Goal: Information Seeking & Learning: Learn about a topic

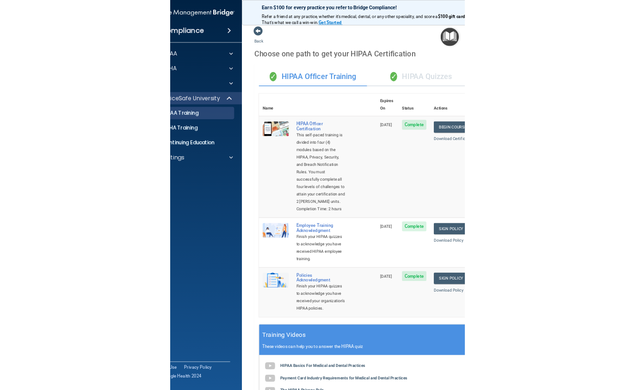
scroll to position [233, 0]
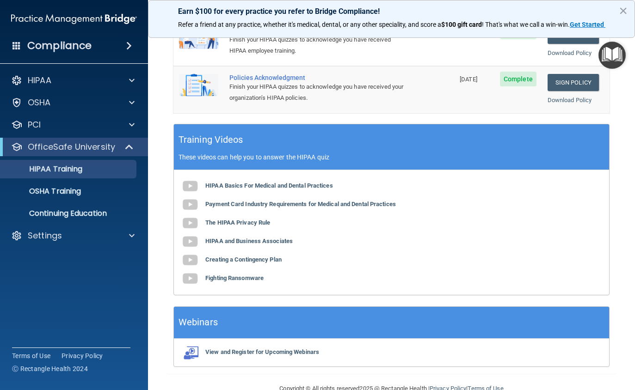
click at [280, 182] on b "HIPAA Basics For Medical and Dental Practices" at bounding box center [269, 185] width 128 height 7
click at [269, 182] on b "HIPAA Basics For Medical and Dental Practices" at bounding box center [269, 185] width 128 height 7
click at [67, 171] on p "HIPAA Training" at bounding box center [44, 169] width 76 height 9
click at [187, 177] on img at bounding box center [190, 186] width 18 height 18
click at [251, 201] on b "Payment Card Industry Requirements for Medical and Dental Practices" at bounding box center [300, 204] width 191 height 7
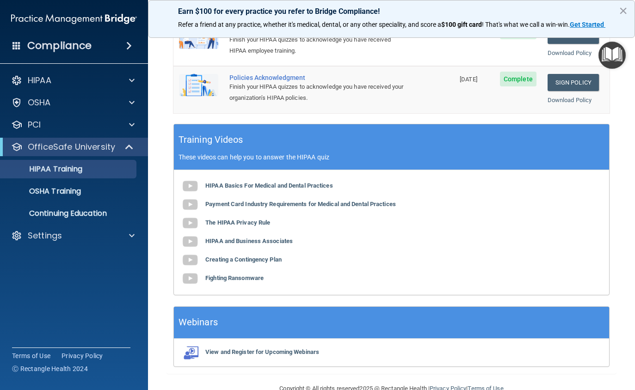
click at [193, 214] on img at bounding box center [190, 223] width 18 height 18
click at [270, 238] on b "HIPAA and Business Associates" at bounding box center [248, 241] width 87 height 7
click at [245, 256] on b "Creating a Contingency Plan" at bounding box center [243, 259] width 76 height 7
click at [219, 275] on b "Fighting Ransomware" at bounding box center [234, 278] width 58 height 7
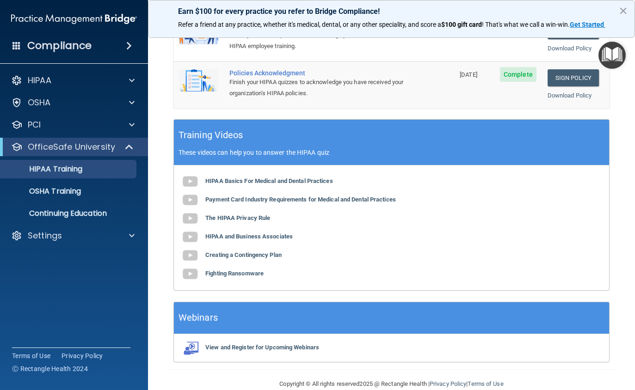
scroll to position [237, 0]
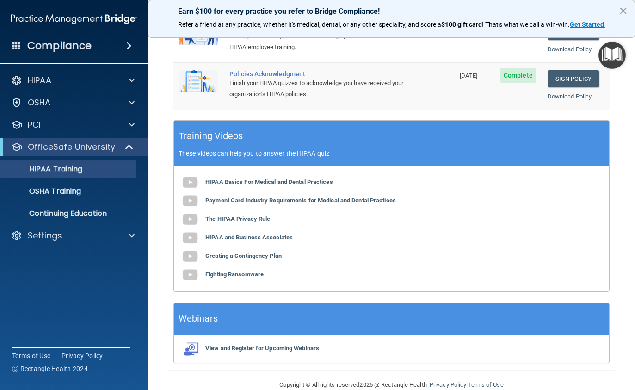
click at [94, 213] on p "Continuing Education" at bounding box center [69, 213] width 126 height 9
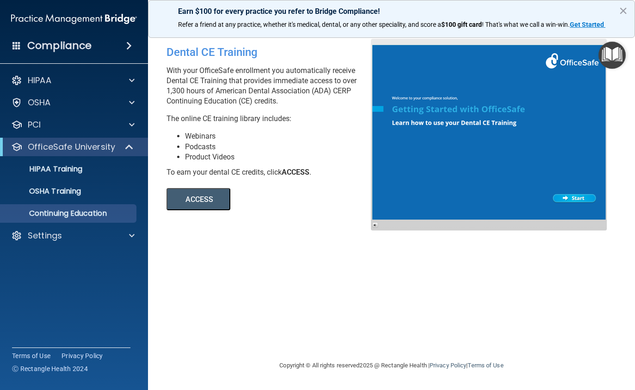
click at [69, 166] on p "HIPAA Training" at bounding box center [44, 169] width 76 height 9
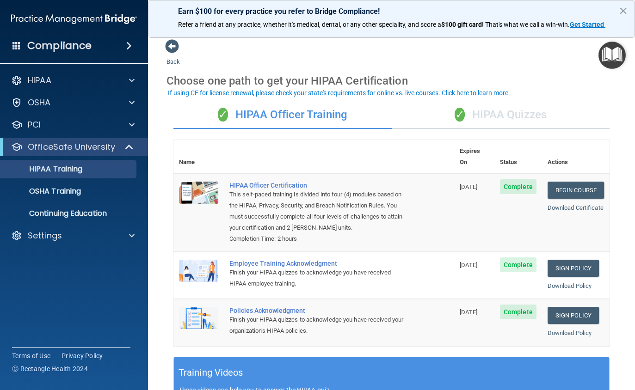
click at [441, 182] on link "Begin Course" at bounding box center [576, 190] width 56 height 17
click at [128, 45] on span at bounding box center [129, 45] width 6 height 11
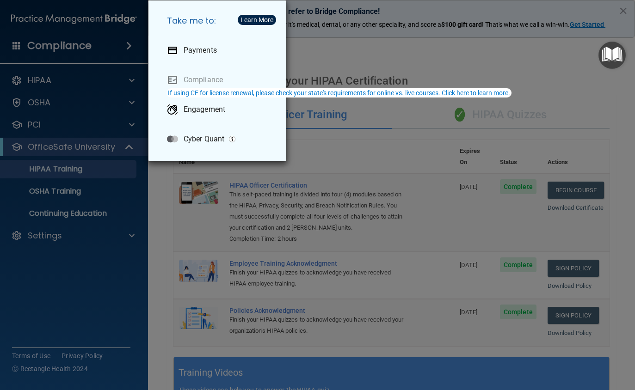
click at [133, 81] on div "Take me to: Payments Compliance Engagement Cyber Quant" at bounding box center [317, 195] width 635 height 390
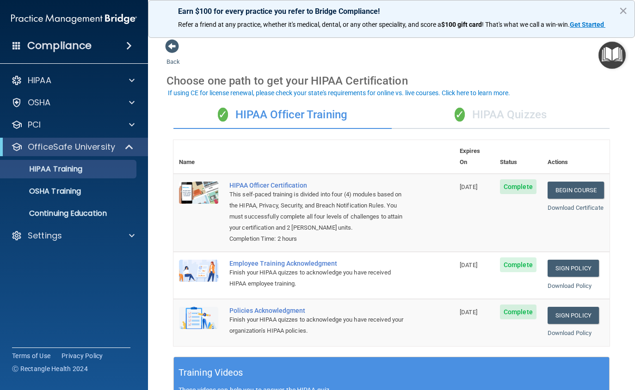
click at [139, 98] on div at bounding box center [130, 102] width 23 height 11
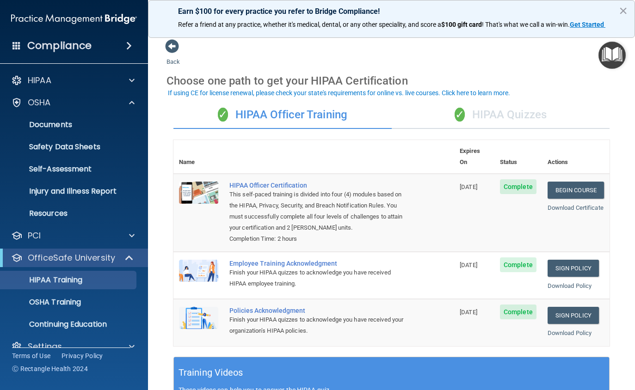
click at [135, 80] on div at bounding box center [130, 80] width 23 height 11
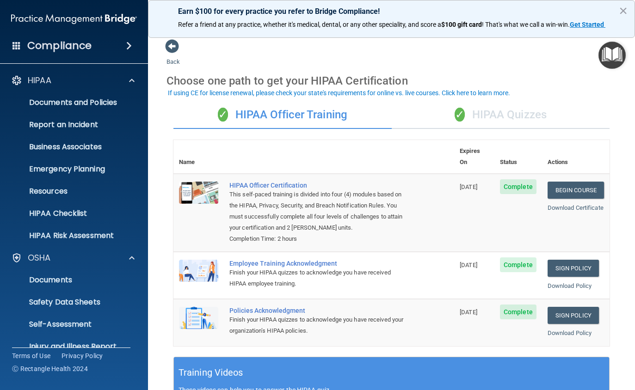
click at [86, 99] on p "Documents and Policies" at bounding box center [69, 102] width 126 height 9
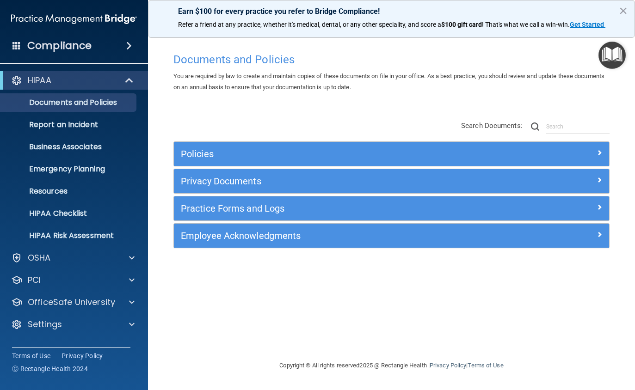
click at [441, 154] on div at bounding box center [554, 152] width 109 height 11
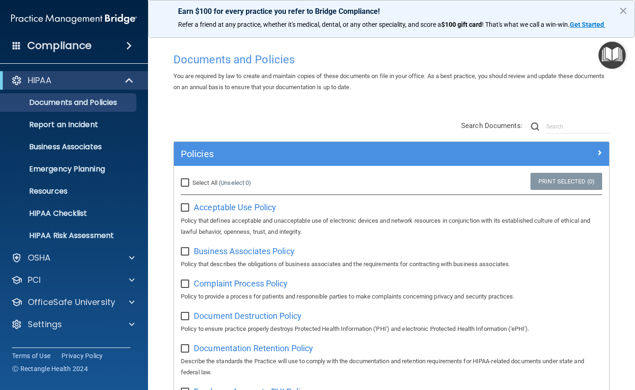
click at [133, 80] on span at bounding box center [130, 80] width 8 height 11
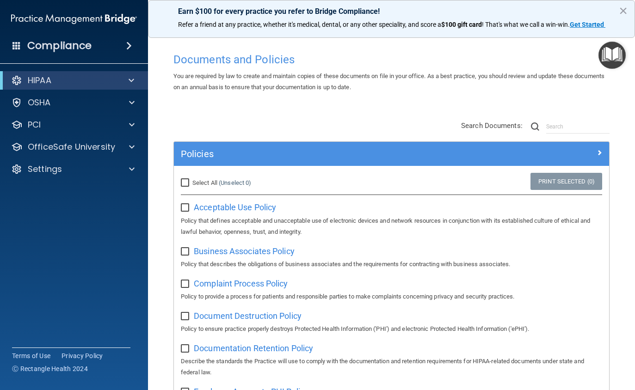
click at [135, 79] on div at bounding box center [129, 80] width 23 height 11
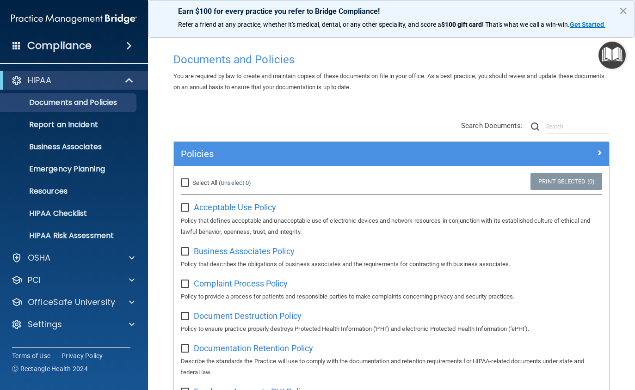
click at [94, 124] on p "Report an Incident" at bounding box center [69, 124] width 126 height 9
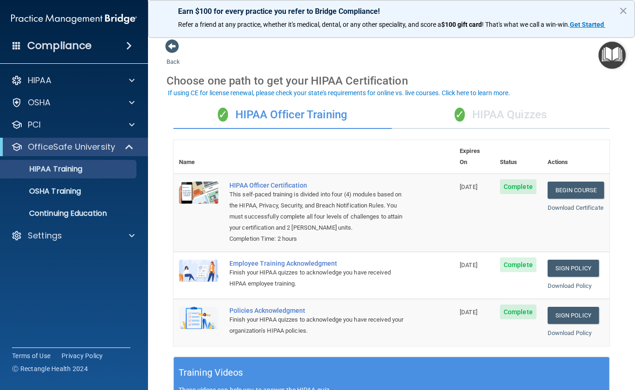
click at [79, 168] on p "HIPAA Training" at bounding box center [44, 169] width 76 height 9
click at [66, 193] on p "OSHA Training" at bounding box center [43, 191] width 75 height 9
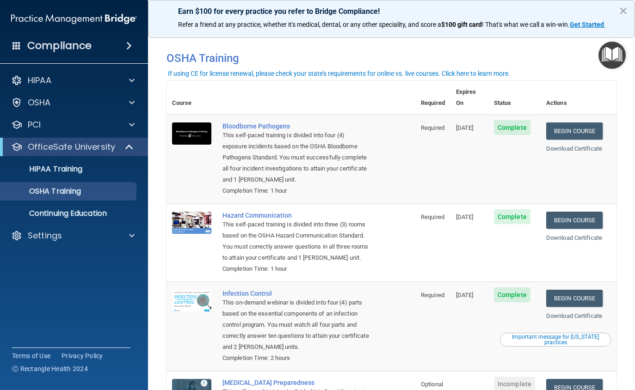
click at [68, 167] on p "HIPAA Training" at bounding box center [44, 169] width 76 height 9
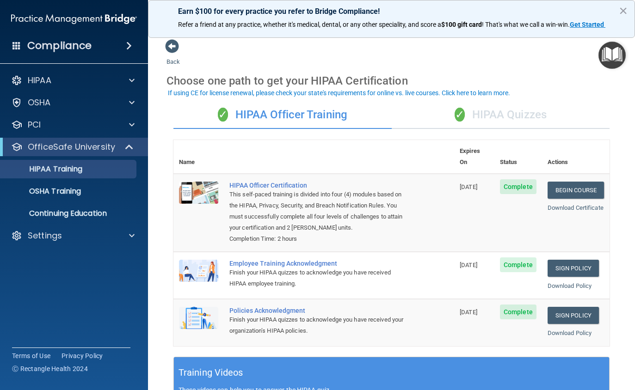
click at [441, 182] on link "Begin Course" at bounding box center [576, 190] width 56 height 17
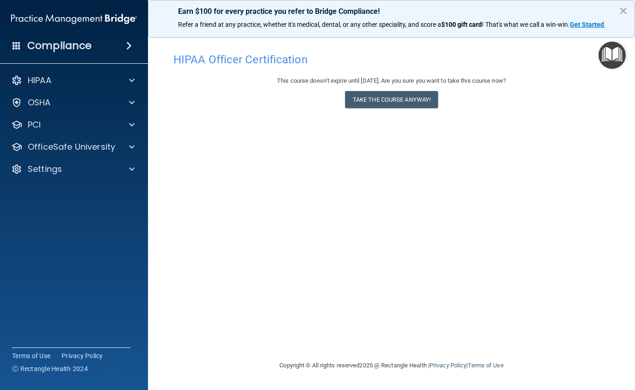
click at [134, 79] on span at bounding box center [132, 80] width 6 height 11
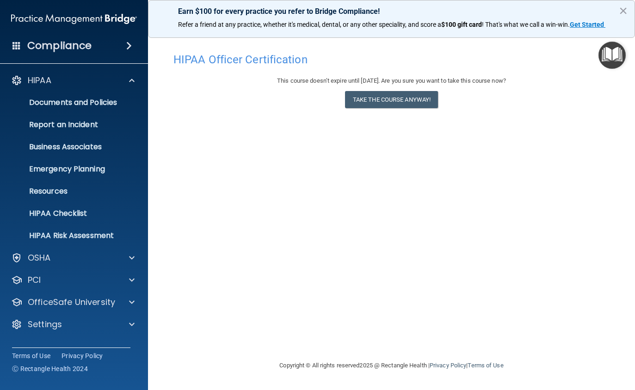
click at [111, 104] on p "Documents and Policies" at bounding box center [69, 102] width 126 height 9
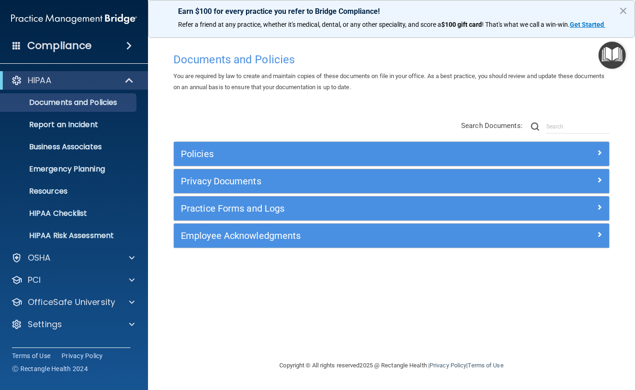
click at [599, 152] on span at bounding box center [600, 152] width 6 height 11
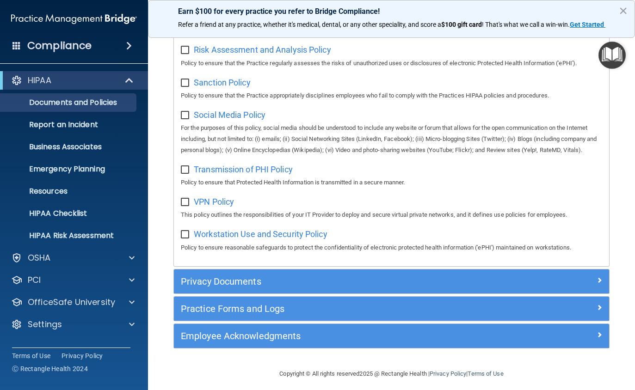
scroll to position [699, 0]
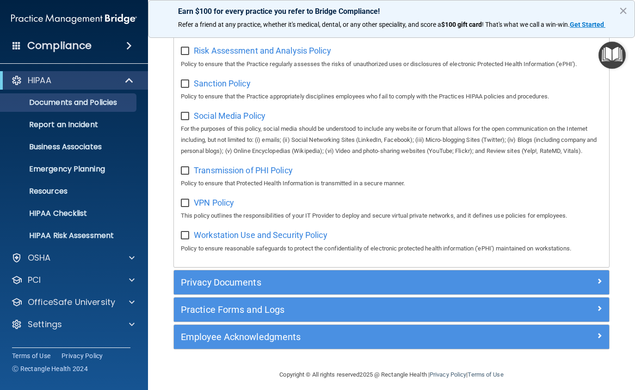
click at [597, 277] on span at bounding box center [600, 281] width 6 height 11
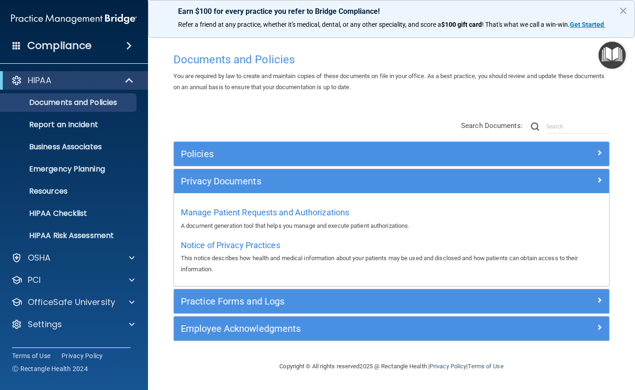
scroll to position [0, 0]
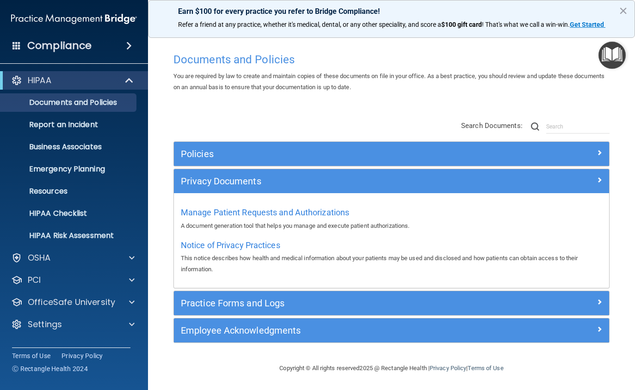
click at [598, 304] on span at bounding box center [600, 301] width 6 height 11
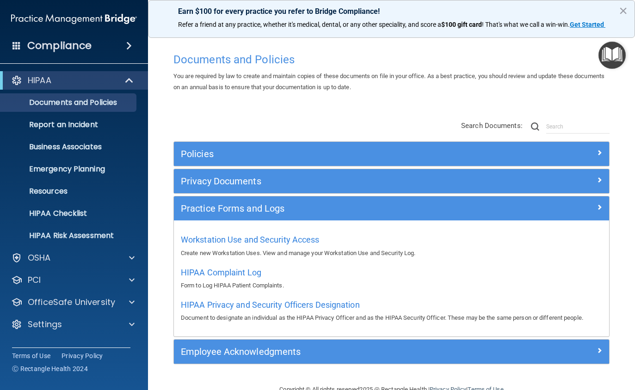
click at [595, 351] on div at bounding box center [554, 350] width 109 height 11
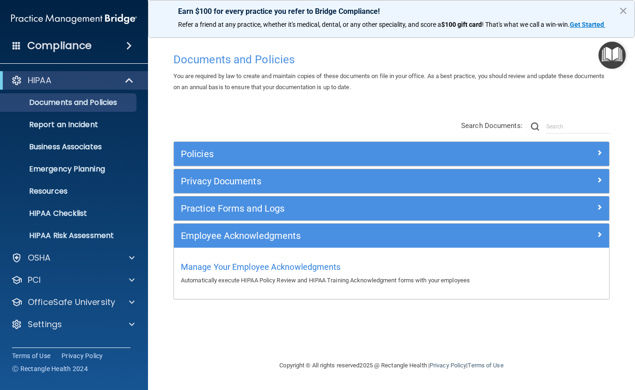
click at [75, 211] on p "HIPAA Checklist" at bounding box center [69, 213] width 126 height 9
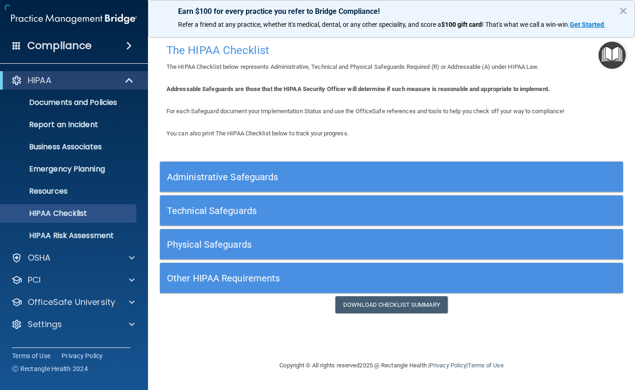
click at [80, 213] on p "HIPAA Checklist" at bounding box center [69, 213] width 126 height 9
click at [132, 80] on span at bounding box center [130, 80] width 8 height 11
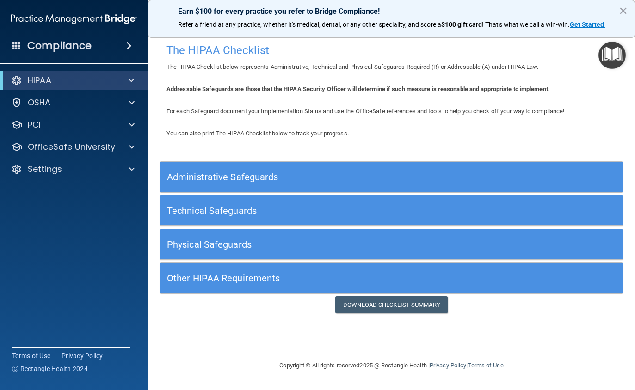
click at [129, 80] on span at bounding box center [132, 80] width 6 height 11
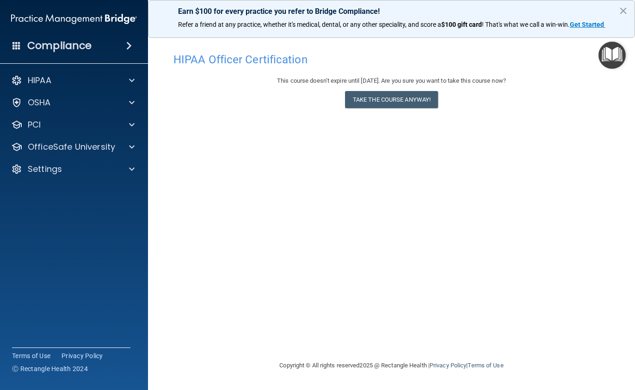
click at [390, 102] on button "Take the course anyway!" at bounding box center [391, 99] width 93 height 17
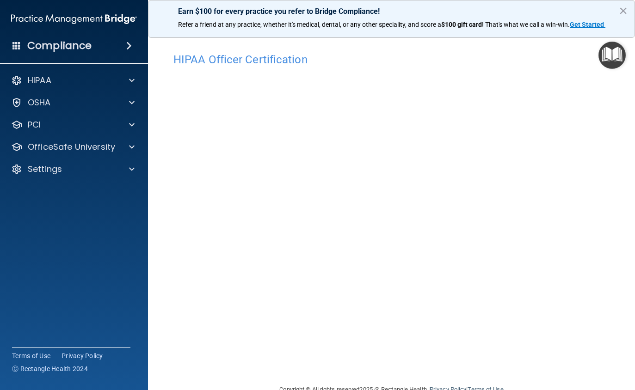
click at [627, 15] on button "×" at bounding box center [623, 10] width 9 height 15
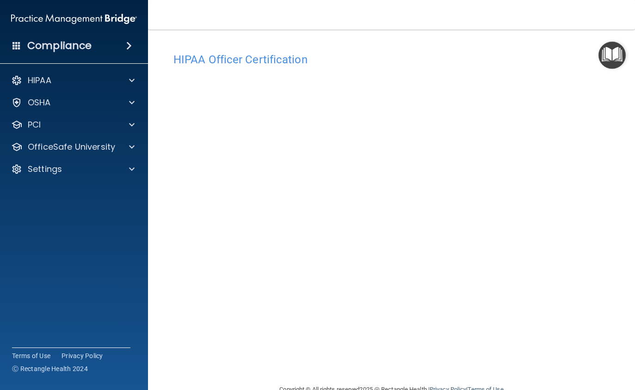
click at [554, 70] on div "HIPAA Officer Certification" at bounding box center [391, 59] width 450 height 23
click at [612, 54] on img "Open Resource Center" at bounding box center [611, 55] width 27 height 27
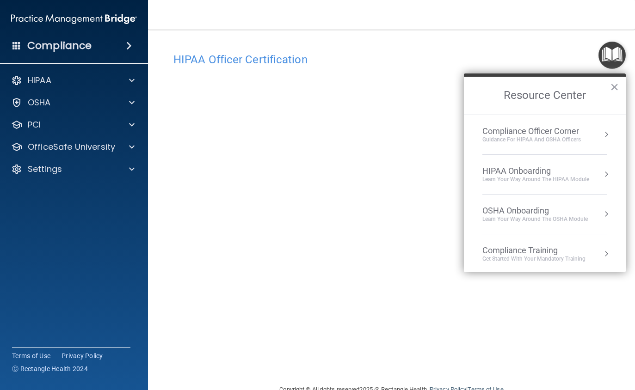
click at [558, 82] on h2 "Resource Center" at bounding box center [545, 96] width 162 height 38
click at [419, 60] on h4 "HIPAA Officer Certification" at bounding box center [391, 60] width 436 height 12
click at [616, 86] on button "×" at bounding box center [614, 87] width 9 height 15
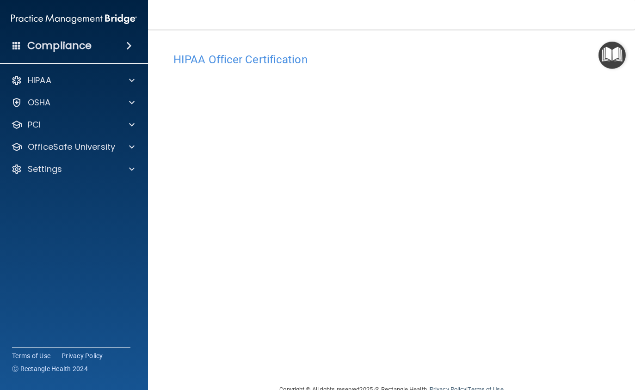
click at [125, 85] on div at bounding box center [130, 80] width 23 height 11
